Goal: Task Accomplishment & Management: Manage account settings

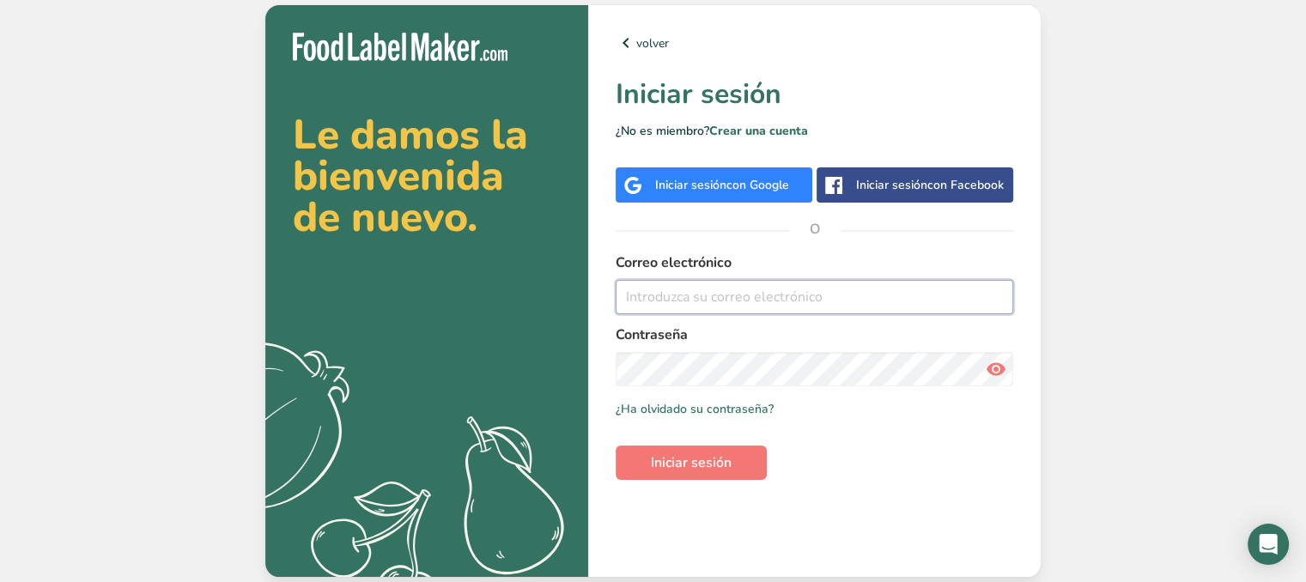
click at [752, 296] on input "email" at bounding box center [815, 297] width 398 height 34
paste input "[URL][DOMAIN_NAME].."
type input "[URL][DOMAIN_NAME].."
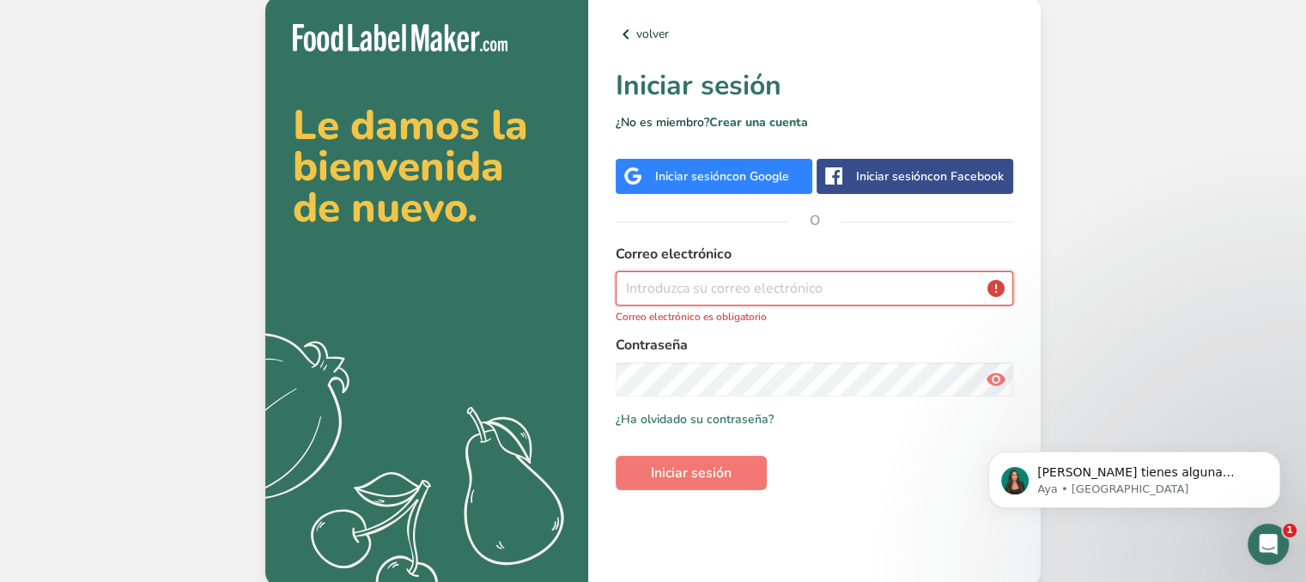
paste input "[EMAIL_ADDRESS][DOMAIN_NAME]"
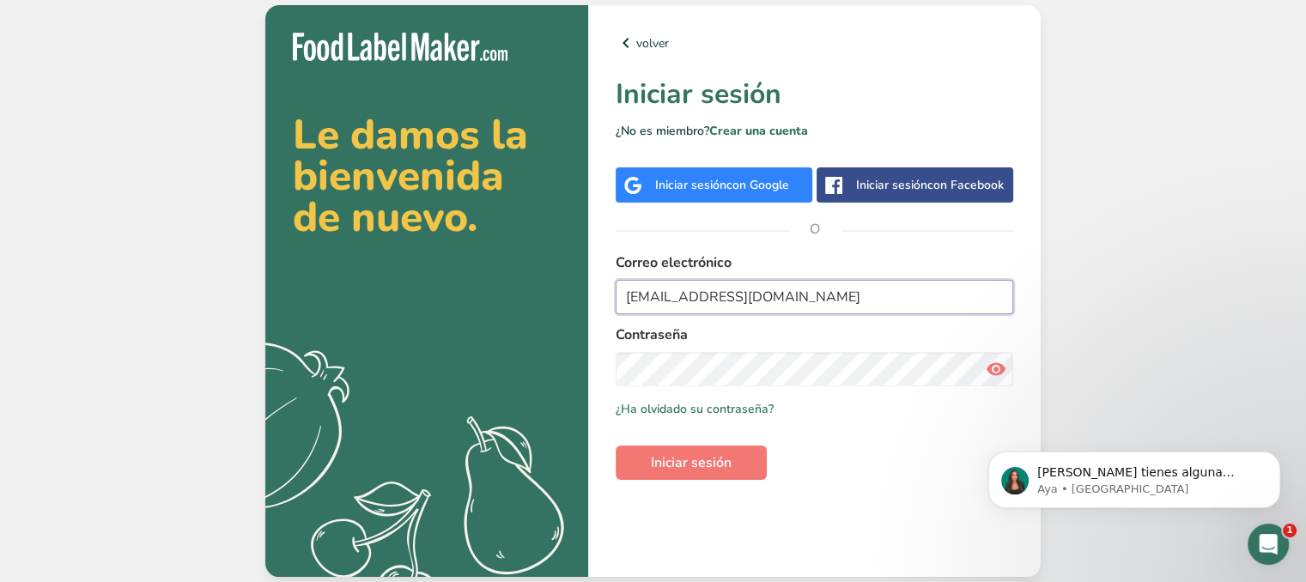
type input "[EMAIL_ADDRESS][DOMAIN_NAME]"
click at [616, 446] on button "Iniciar sesión" at bounding box center [691, 463] width 151 height 34
click at [743, 460] on button "Iniciar sesión" at bounding box center [691, 463] width 151 height 34
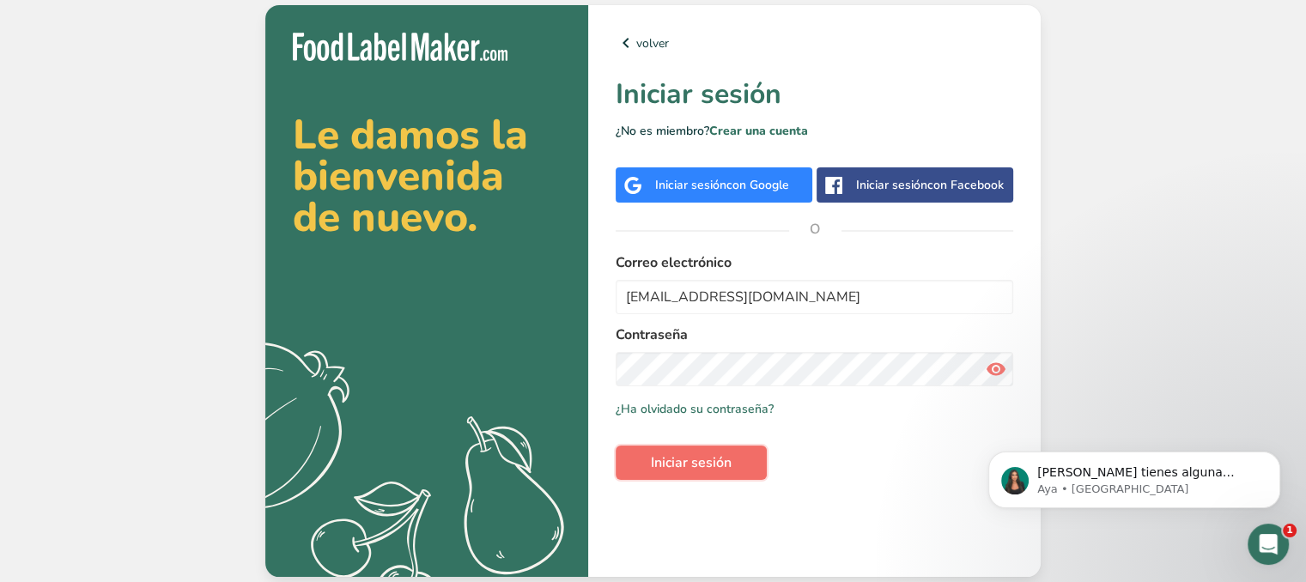
click at [743, 460] on button "Iniciar sesión" at bounding box center [691, 463] width 151 height 34
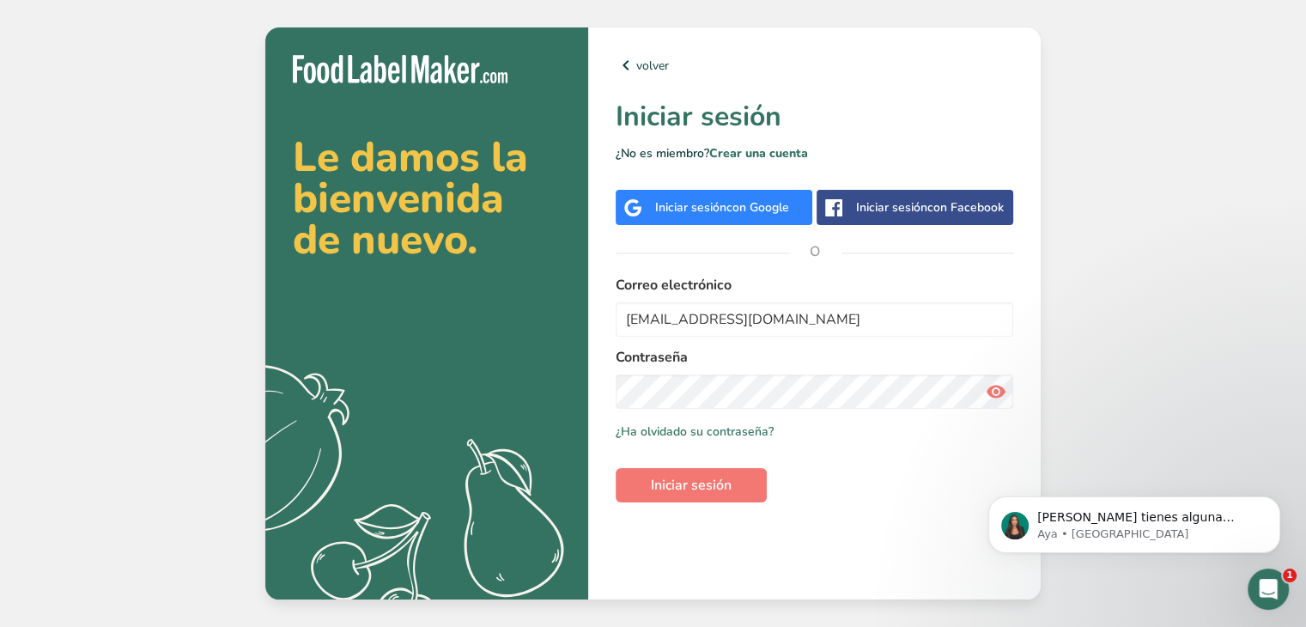
click at [712, 503] on div "volver Iniciar sesión ¿No es miembro? Crear una cuenta Iniciar sesión con Googl…" at bounding box center [814, 313] width 452 height 572
click at [746, 489] on button "Iniciar sesión" at bounding box center [691, 485] width 151 height 34
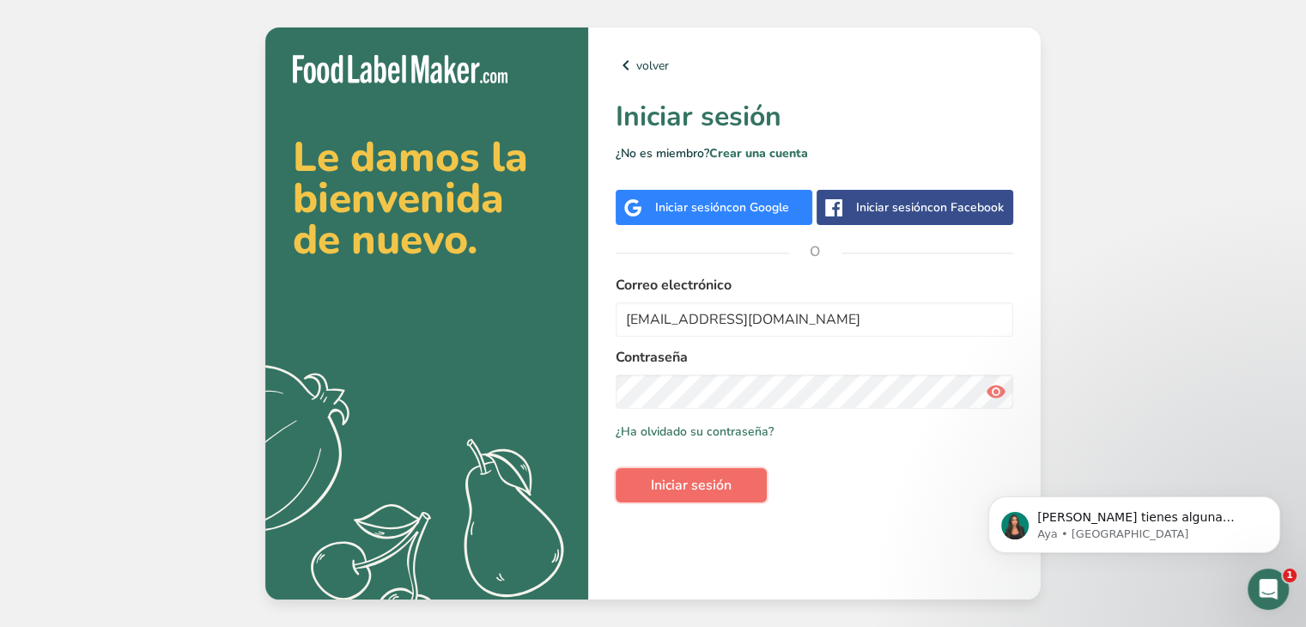
click at [746, 489] on button "Iniciar sesión" at bounding box center [691, 485] width 151 height 34
